Goal: Information Seeking & Learning: Get advice/opinions

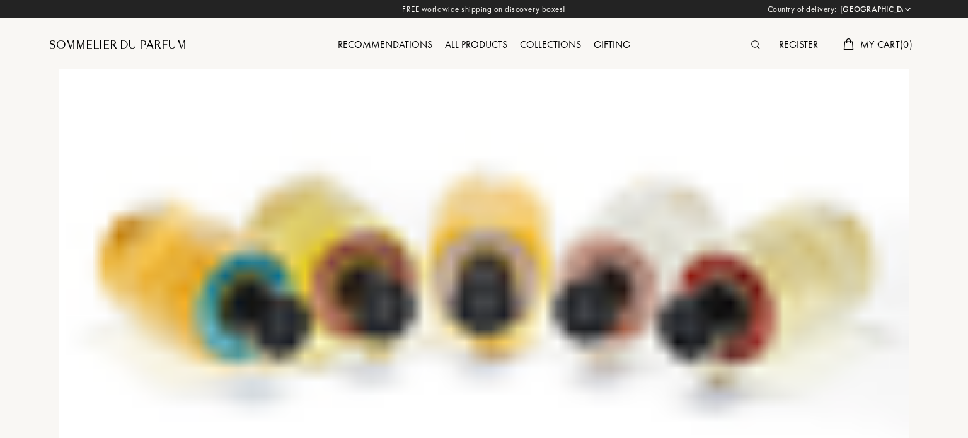
select select "ES"
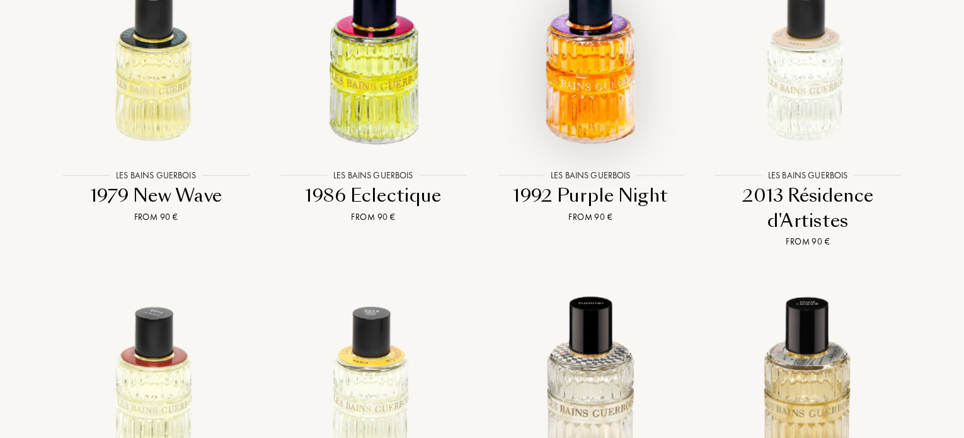
scroll to position [1323, 0]
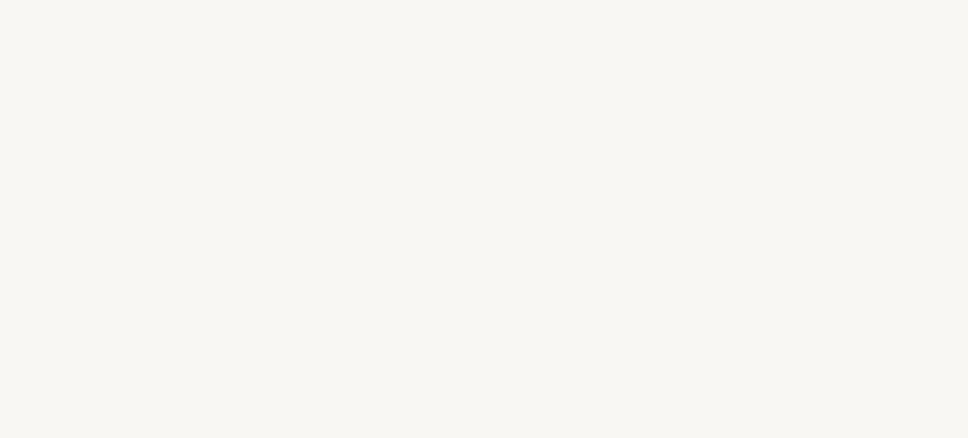
select select "ES"
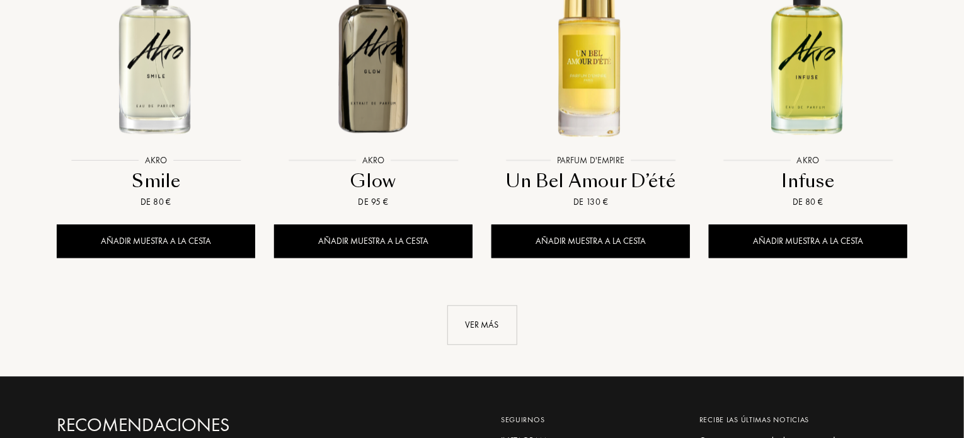
scroll to position [1386, 0]
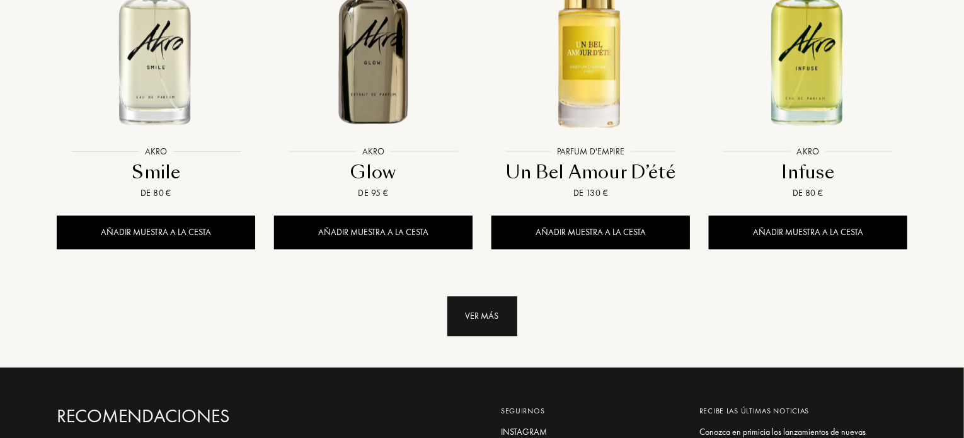
click at [495, 296] on div "Ver más" at bounding box center [482, 316] width 70 height 40
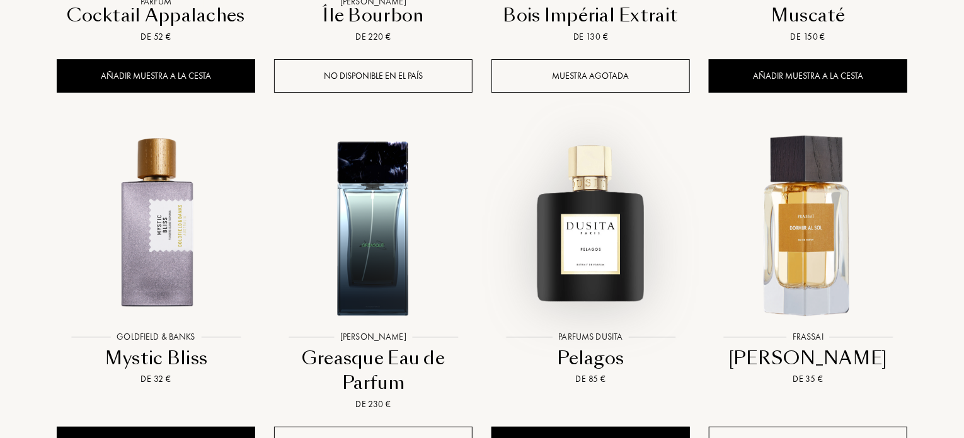
scroll to position [2268, 0]
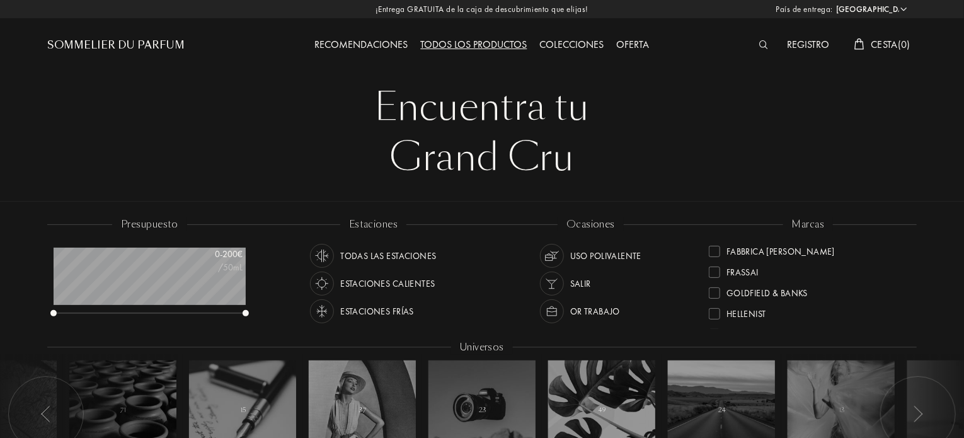
scroll to position [189, 0]
click at [636, 45] on div "Oferta" at bounding box center [633, 45] width 45 height 16
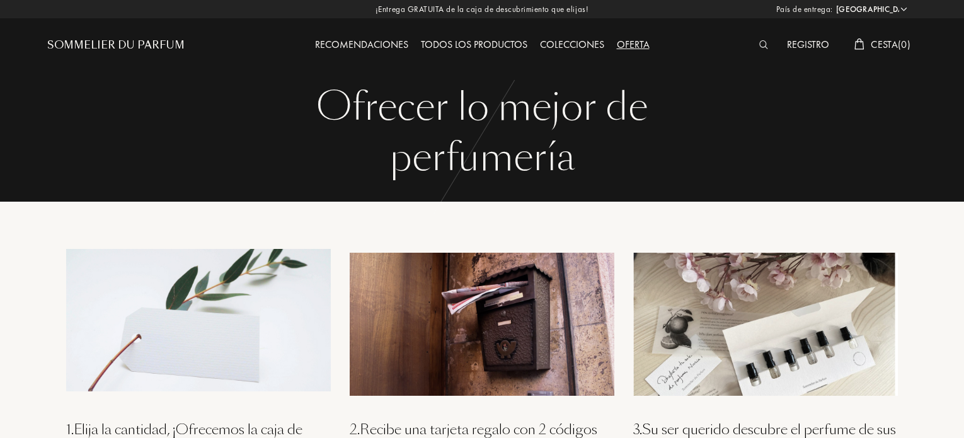
select select "ES"
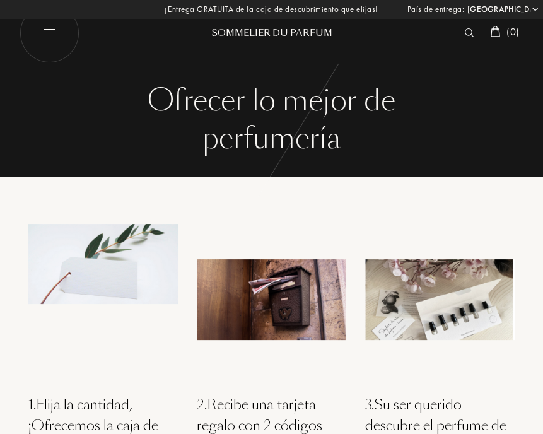
click at [72, 191] on div "1 . Elija la cantidad, ¡Ofrecemos la caja de descubrimiento! Esta cantidad será…" at bounding box center [271, 357] width 524 height 362
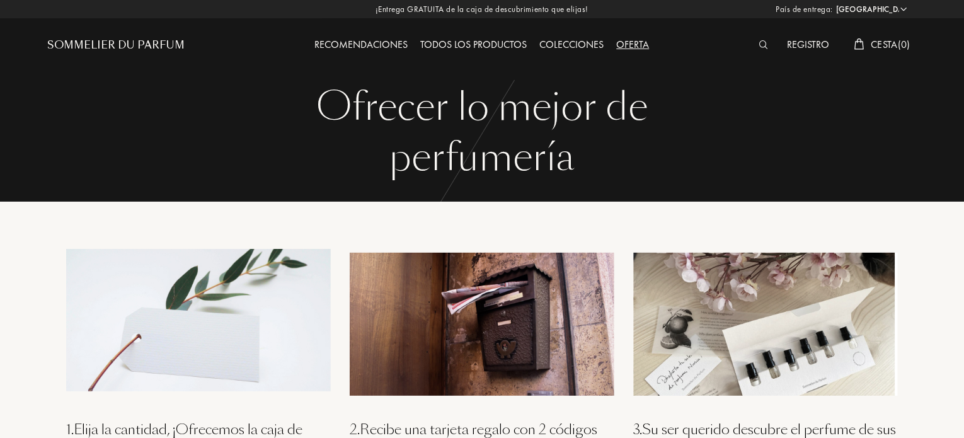
click at [376, 44] on div "Recomendaciones" at bounding box center [362, 45] width 106 height 16
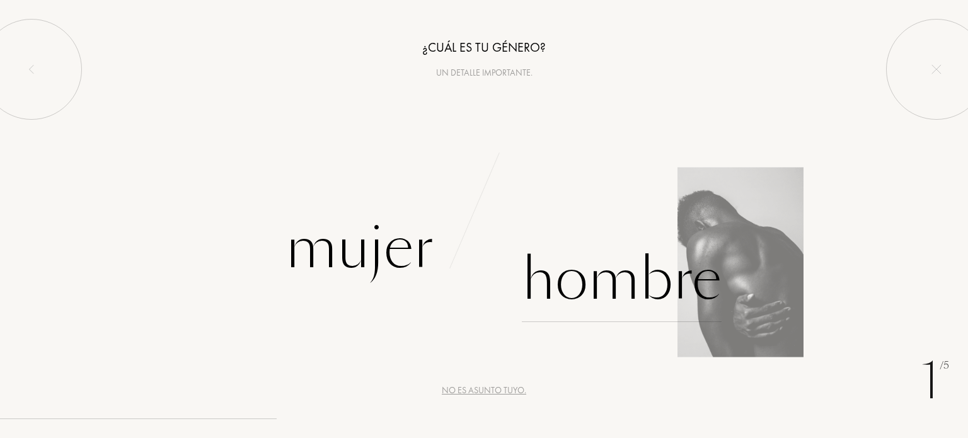
click at [590, 278] on div "Hombre" at bounding box center [622, 279] width 200 height 85
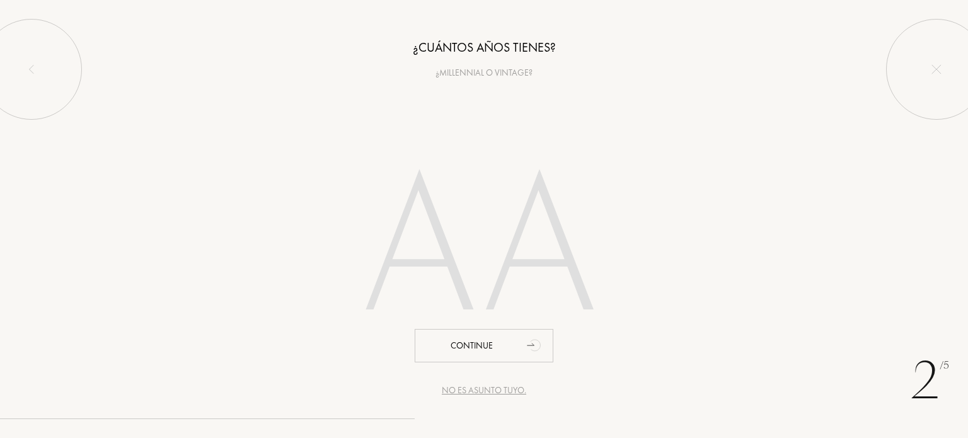
click at [496, 394] on div "No es asunto tuyo." at bounding box center [484, 390] width 84 height 13
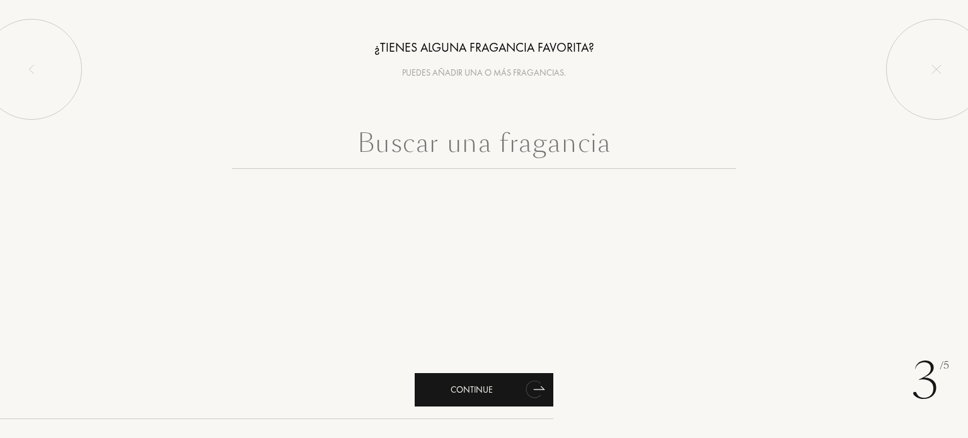
click at [507, 393] on div "Continue" at bounding box center [484, 389] width 139 height 33
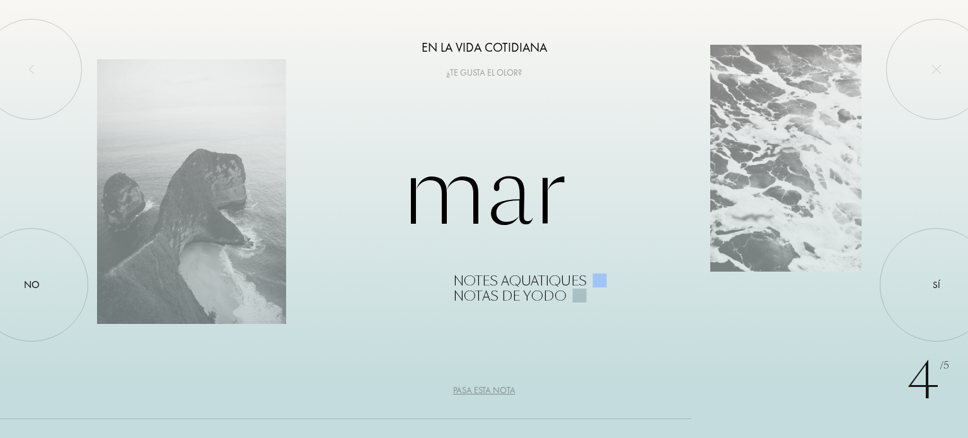
click at [484, 391] on div "Pasa esta nota" at bounding box center [484, 390] width 62 height 13
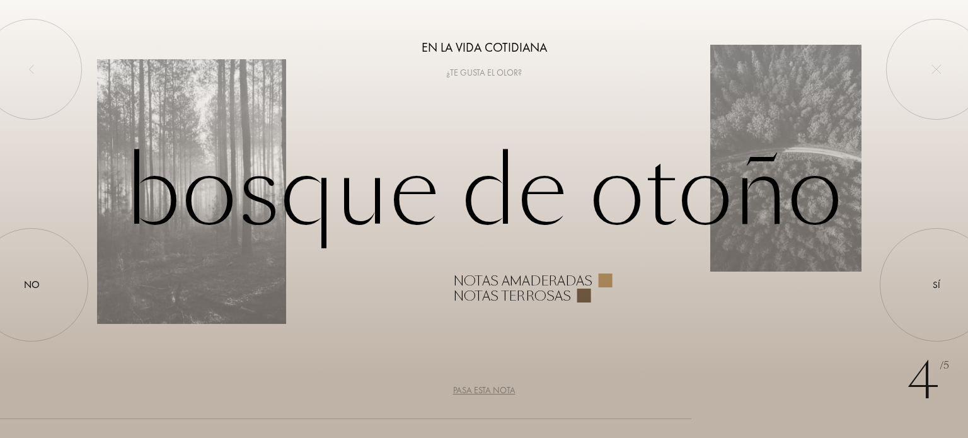
click at [484, 391] on div "Pasa esta nota" at bounding box center [484, 390] width 62 height 13
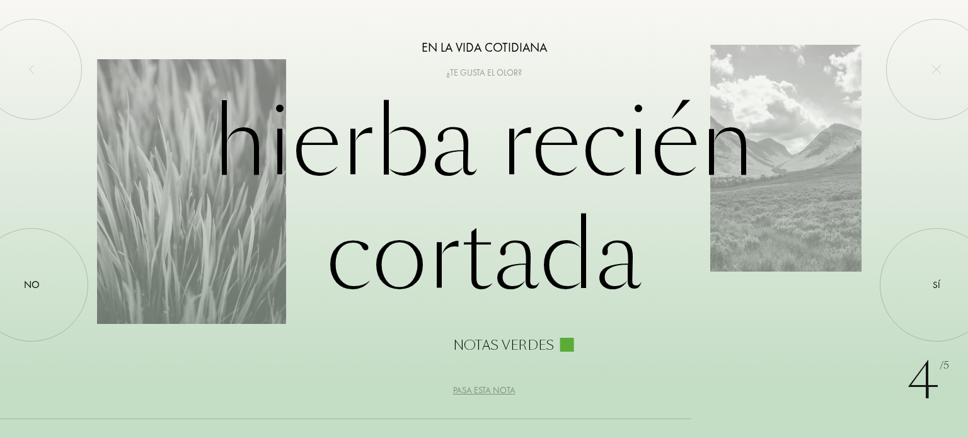
click at [483, 393] on div "Pasa esta nota" at bounding box center [484, 390] width 62 height 13
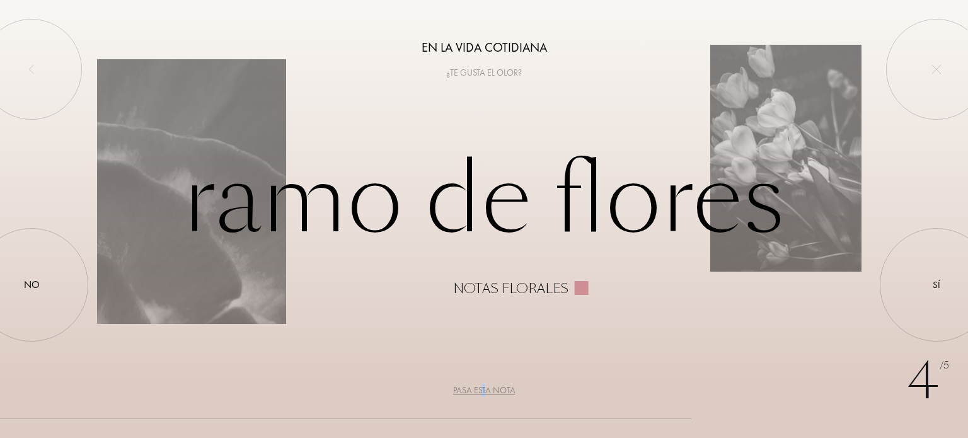
click at [482, 395] on div "Pasa esta nota" at bounding box center [484, 390] width 62 height 13
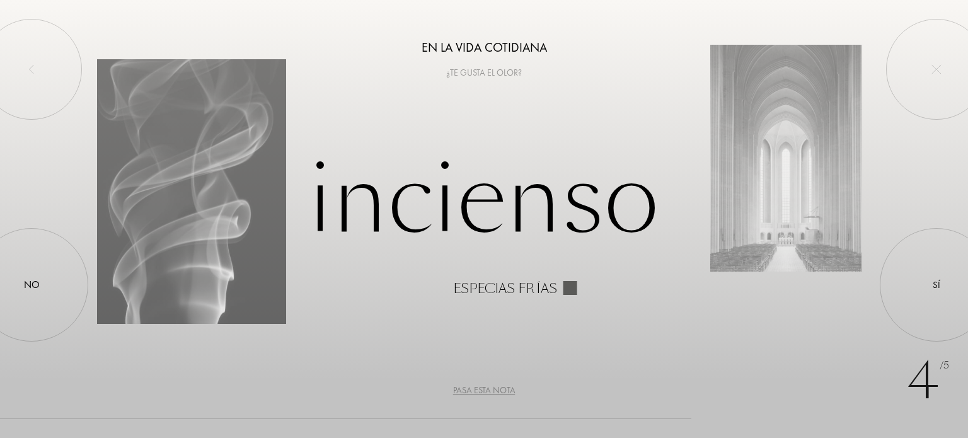
click at [482, 395] on div "Pasa esta nota" at bounding box center [484, 390] width 62 height 13
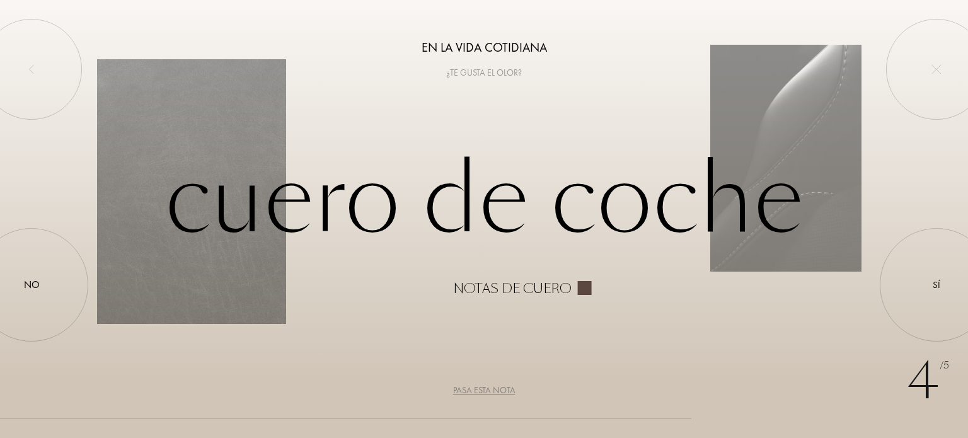
click at [482, 395] on div "Pasa esta nota" at bounding box center [484, 390] width 62 height 13
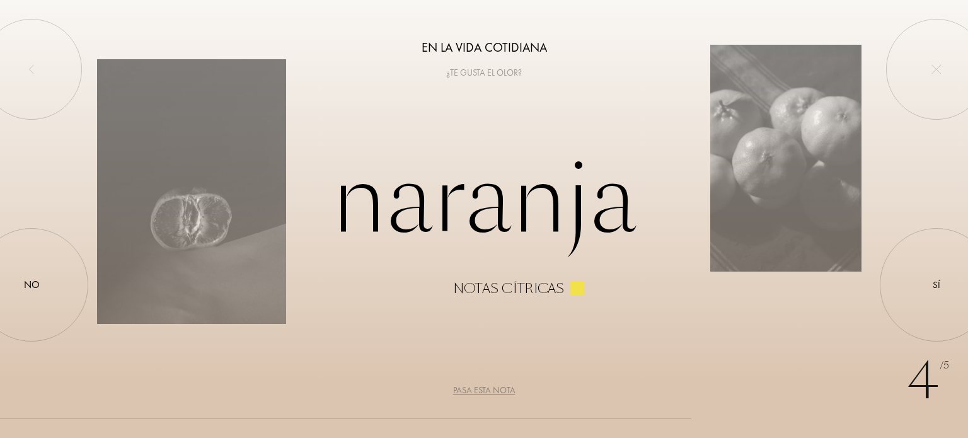
click at [482, 389] on div "Pasa esta nota" at bounding box center [484, 390] width 62 height 13
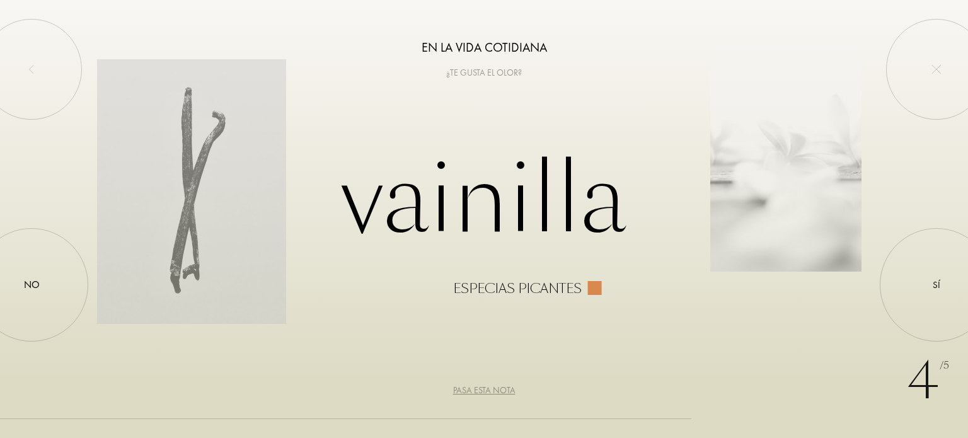
click at [470, 388] on div "Pasa esta nota" at bounding box center [484, 390] width 62 height 13
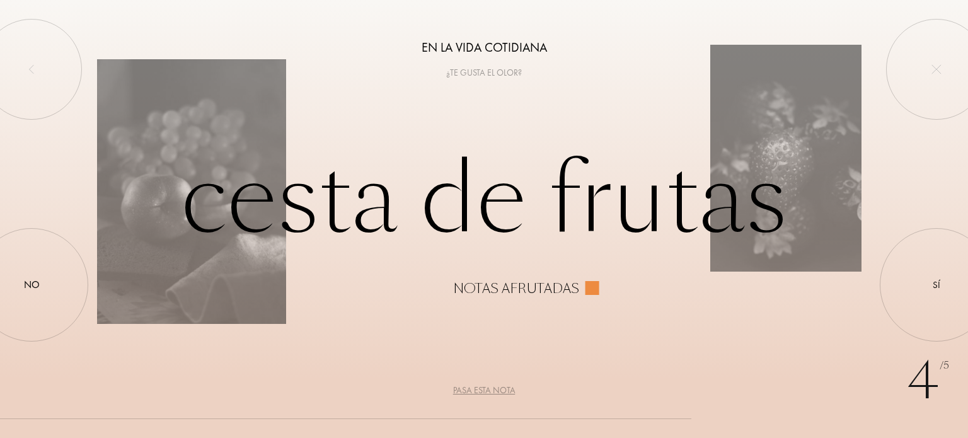
click at [466, 395] on div "Pasa esta nota" at bounding box center [484, 390] width 62 height 13
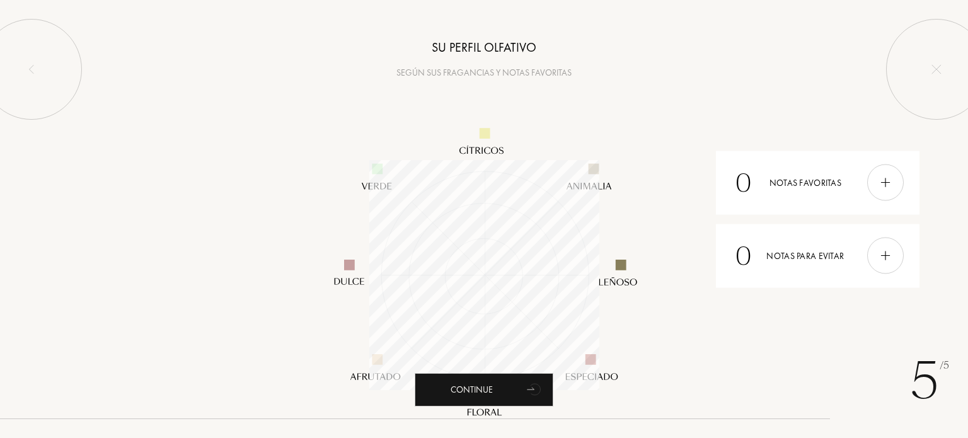
scroll to position [230, 230]
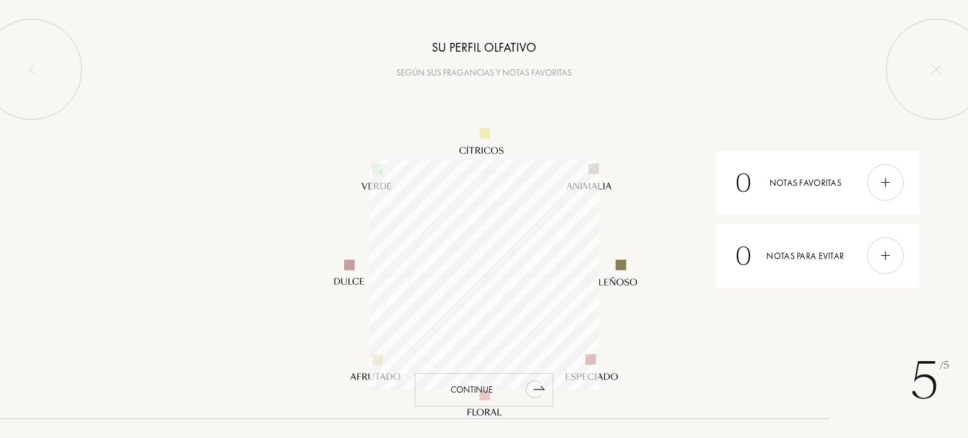
click at [484, 388] on div "Continue" at bounding box center [484, 389] width 139 height 33
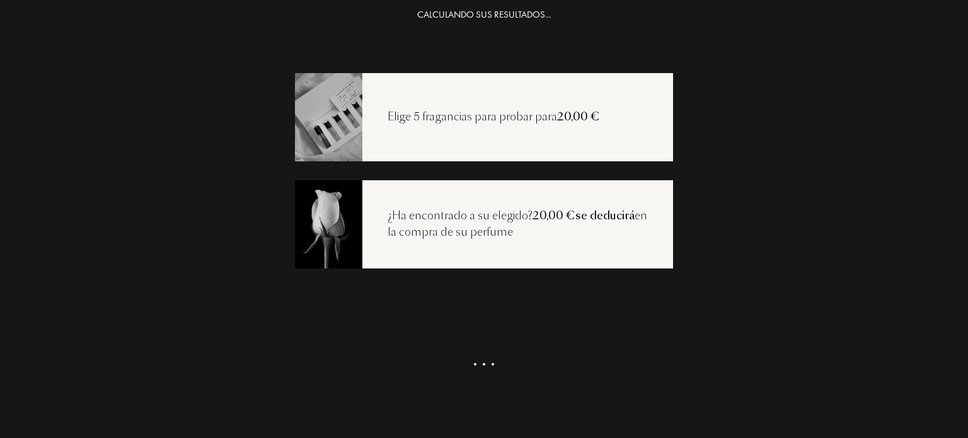
scroll to position [28, 0]
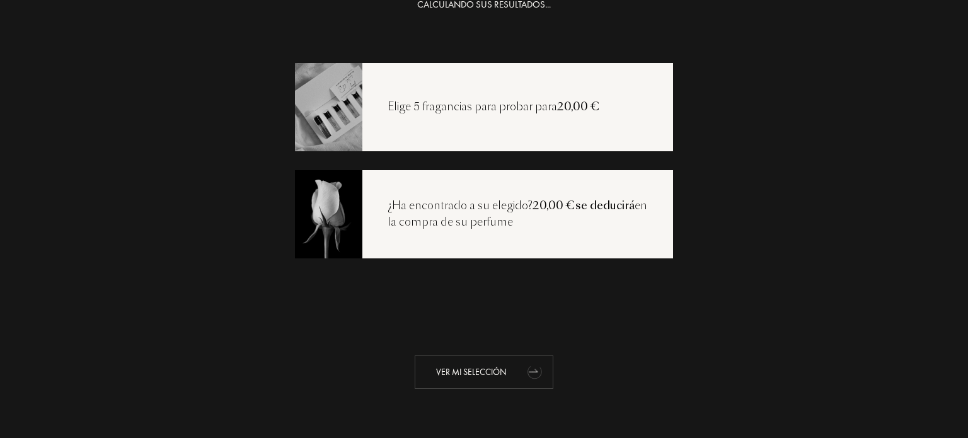
click at [470, 377] on div "Ver mi selección" at bounding box center [484, 371] width 139 height 33
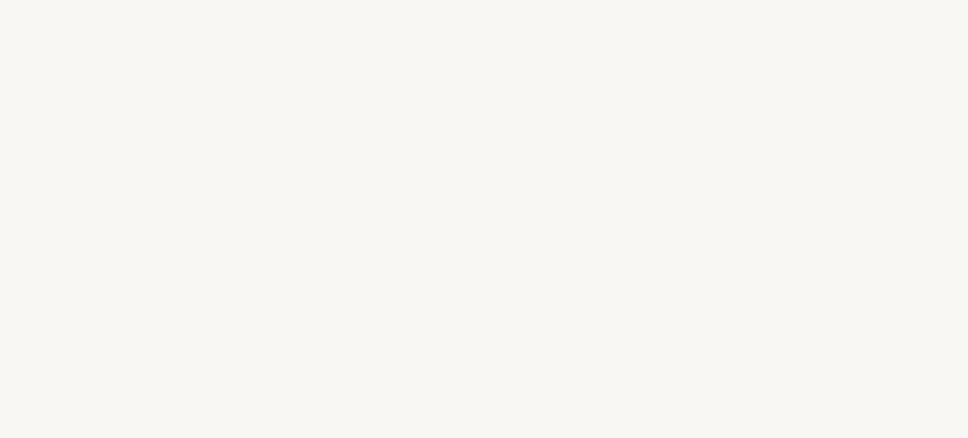
select select "ES"
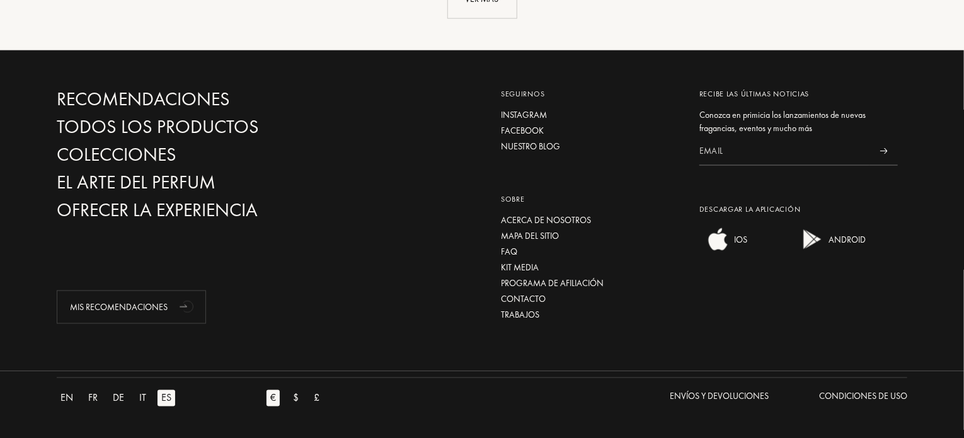
scroll to position [3150, 0]
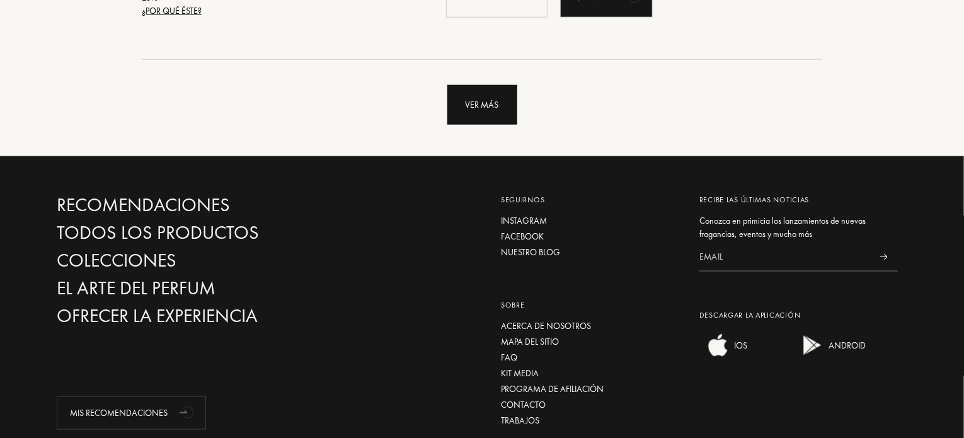
click at [488, 85] on div "Ver más" at bounding box center [482, 105] width 70 height 40
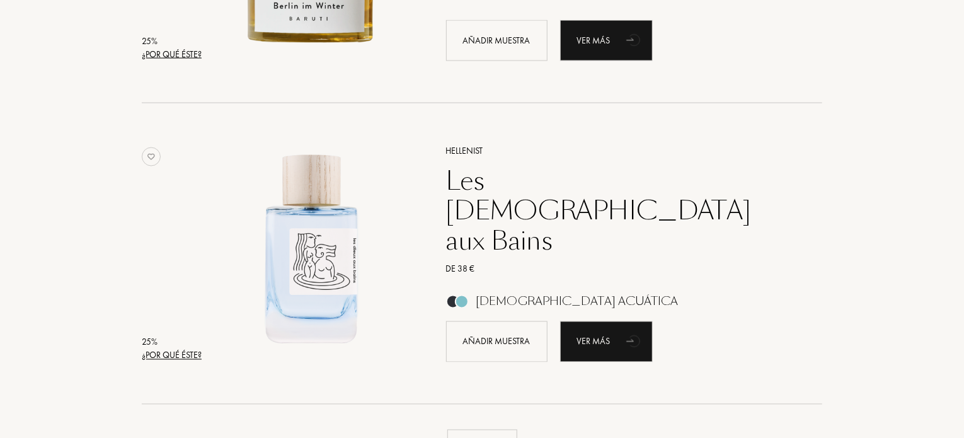
scroll to position [5419, 0]
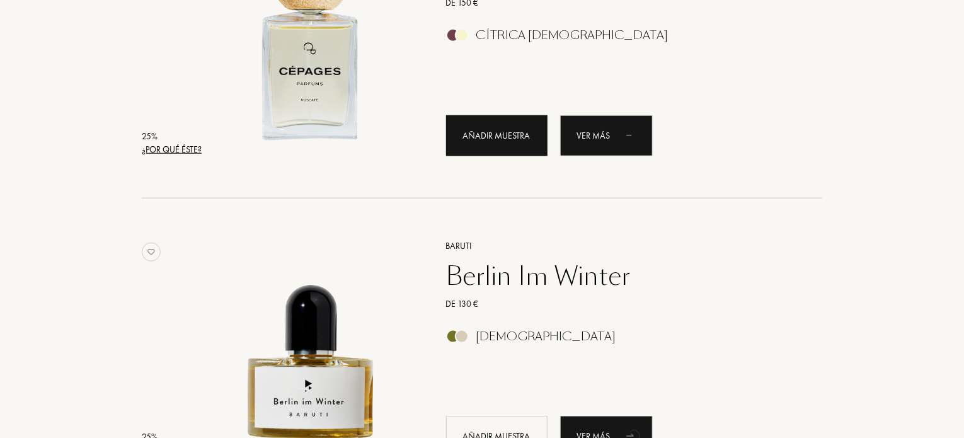
click at [518, 136] on div "Añadir muestra" at bounding box center [496, 135] width 101 height 41
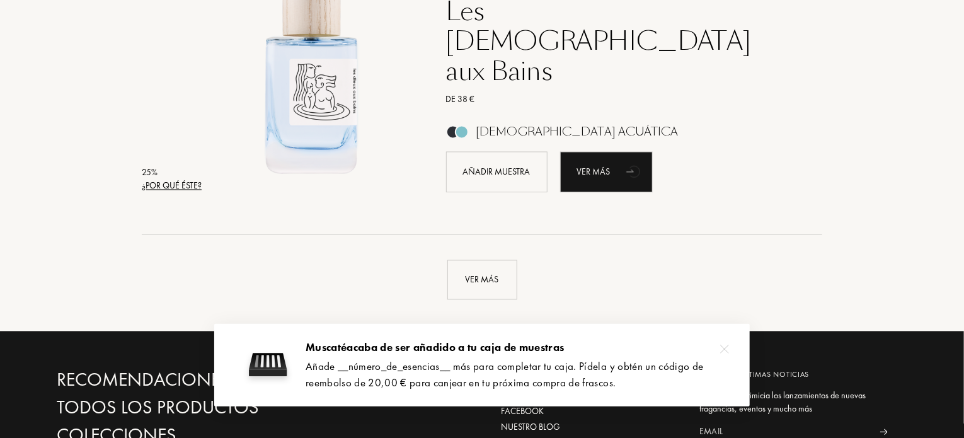
scroll to position [6238, 0]
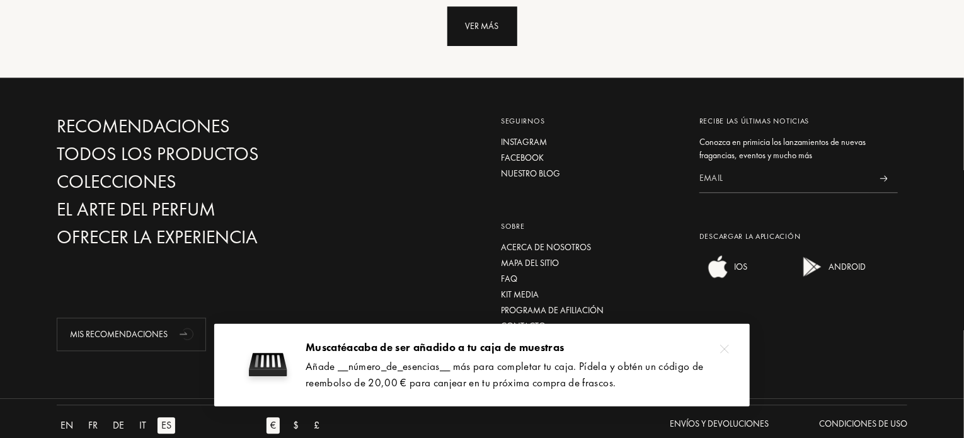
click at [487, 23] on div "Ver más" at bounding box center [482, 26] width 70 height 40
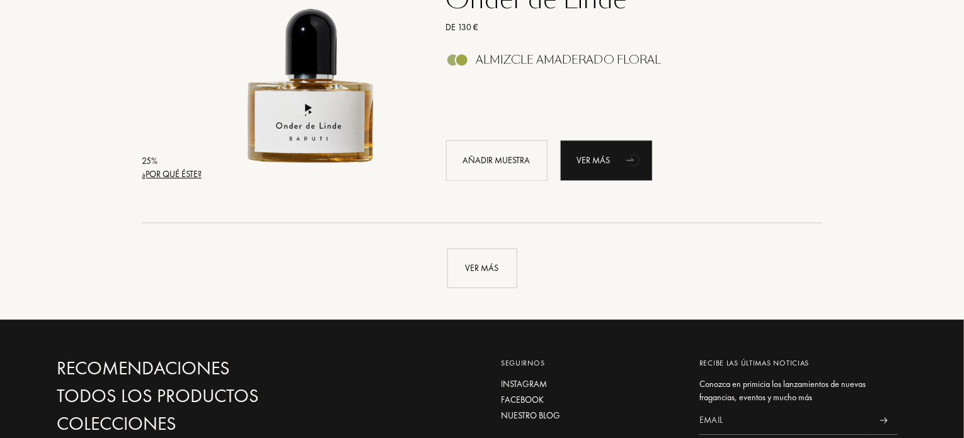
scroll to position [8915, 0]
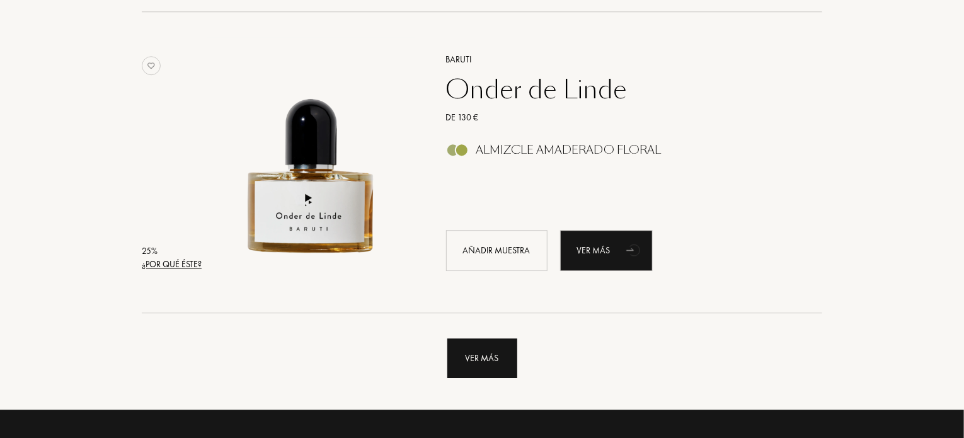
click at [508, 354] on div "Ver más" at bounding box center [482, 358] width 70 height 40
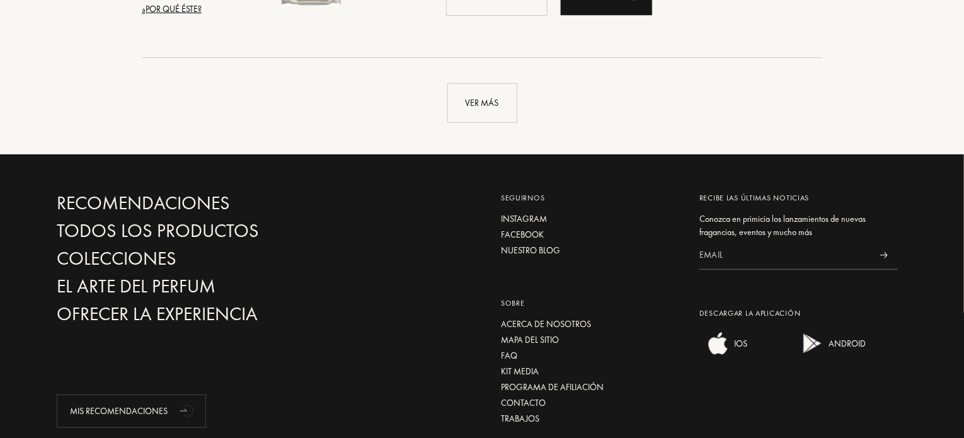
scroll to position [12002, 0]
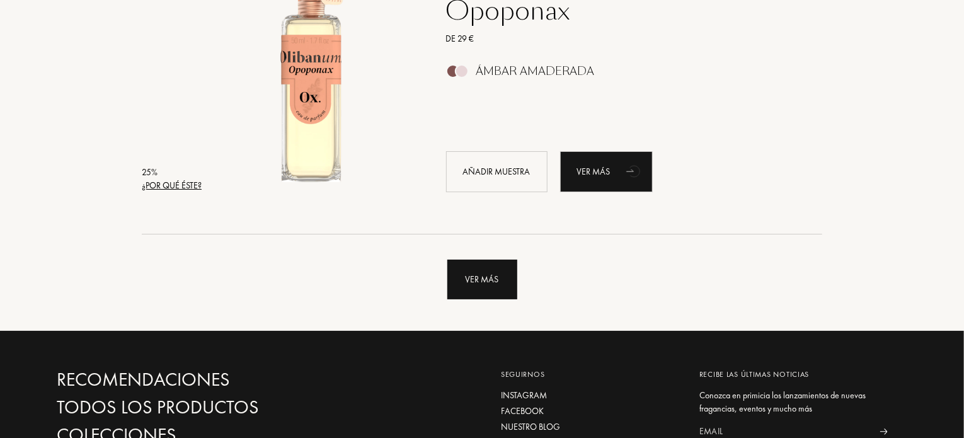
click at [499, 273] on div "Ver más" at bounding box center [482, 280] width 70 height 40
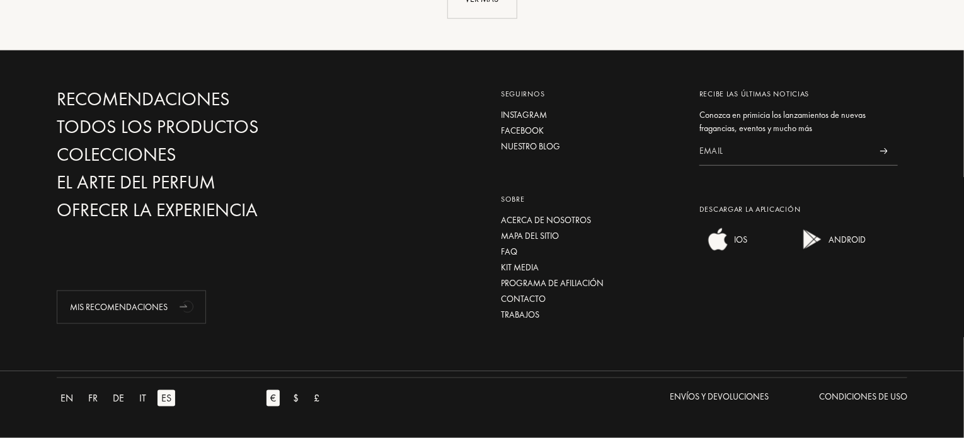
scroll to position [15215, 0]
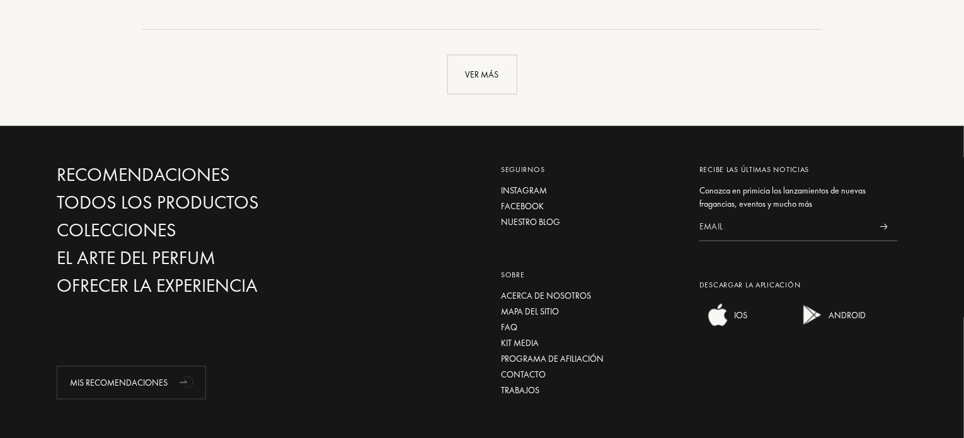
click at [505, 52] on div "Ver más" at bounding box center [482, 62] width 870 height 65
click at [494, 67] on div "Ver más" at bounding box center [482, 75] width 70 height 40
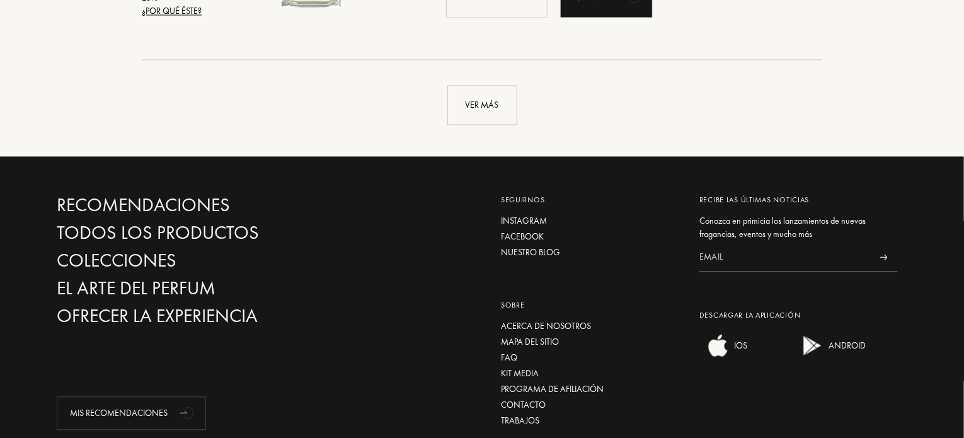
scroll to position [18240, 0]
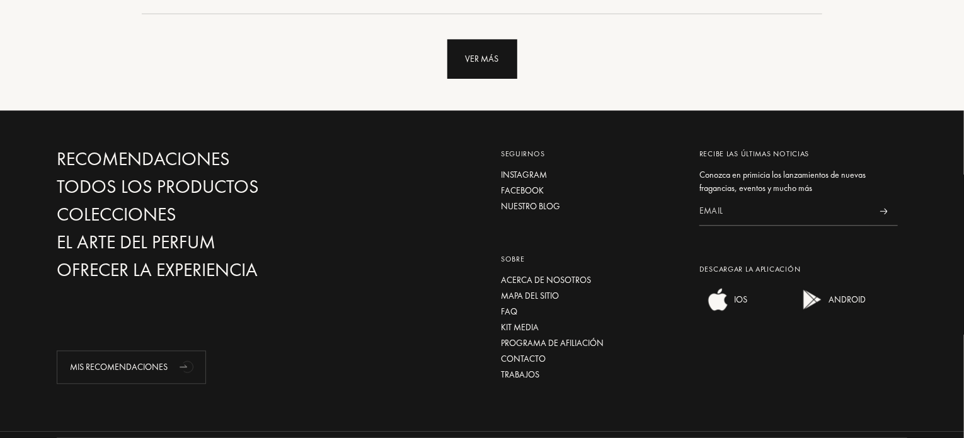
click at [469, 62] on div "Ver más" at bounding box center [482, 59] width 70 height 40
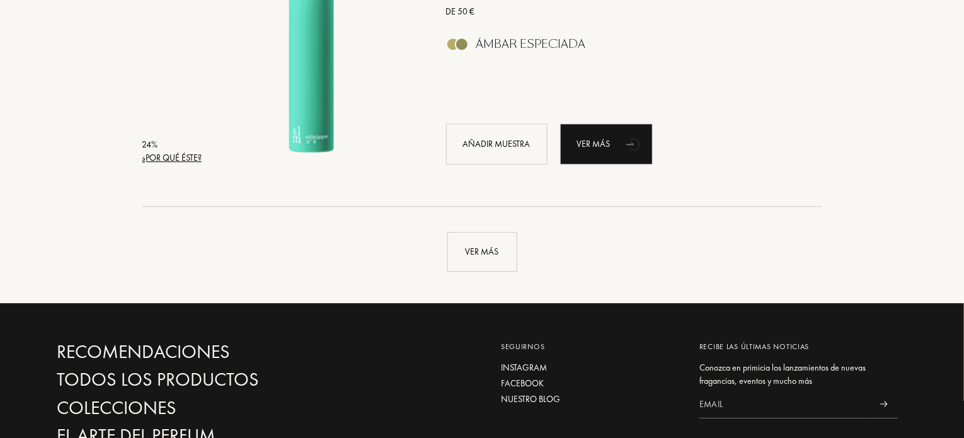
scroll to position [21075, 0]
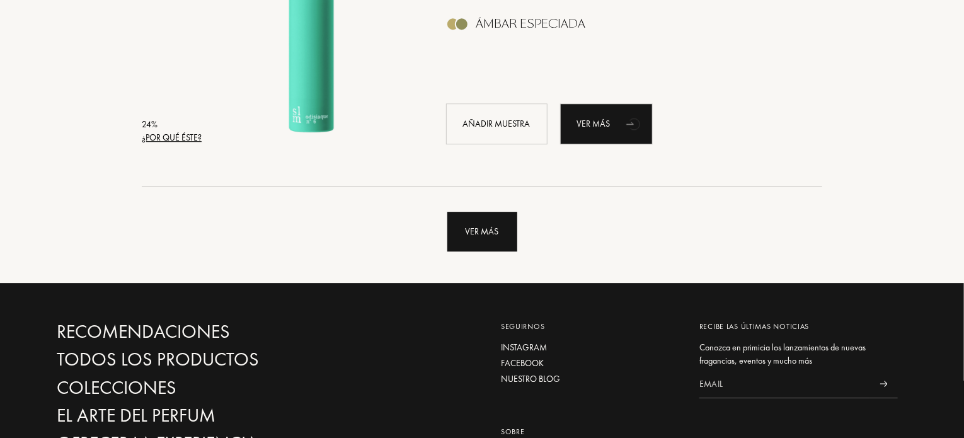
click at [456, 220] on div "Ver más" at bounding box center [482, 232] width 70 height 40
